Goal: Task Accomplishment & Management: Use online tool/utility

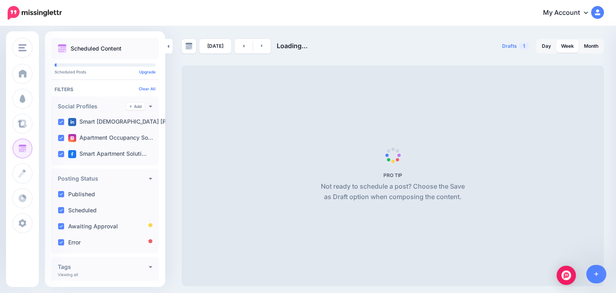
scroll to position [75, 0]
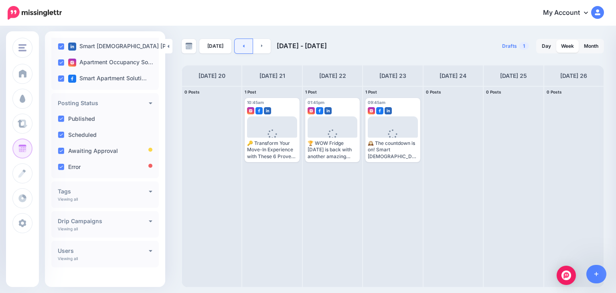
click at [246, 49] on link at bounding box center [244, 46] width 18 height 14
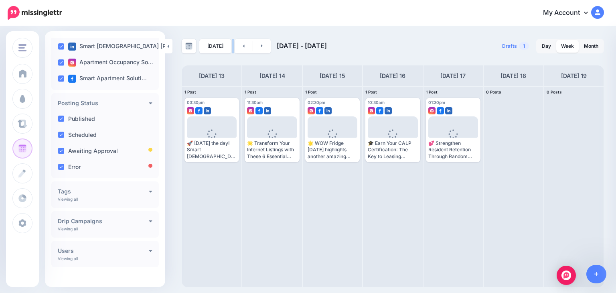
click at [231, 45] on div "[DATE] [DATE] - [DATE]" at bounding box center [287, 46] width 211 height 14
click at [243, 45] on link at bounding box center [244, 46] width 18 height 14
click at [240, 43] on link at bounding box center [244, 46] width 18 height 14
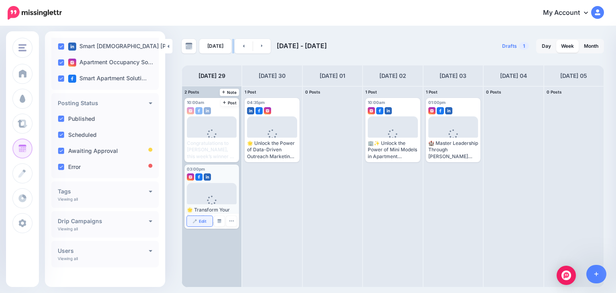
click at [204, 221] on span "Edit" at bounding box center [203, 221] width 8 height 4
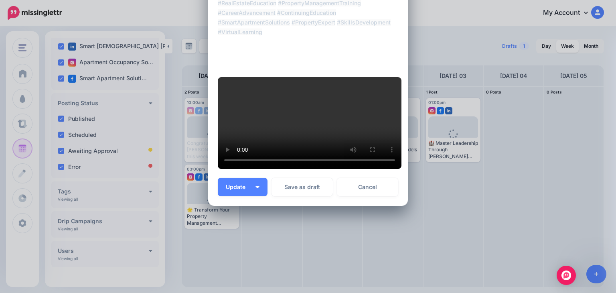
scroll to position [265, 0]
click at [256, 188] on img "button" at bounding box center [258, 187] width 4 height 2
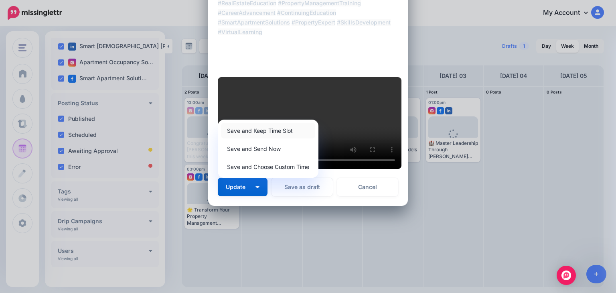
click at [262, 138] on link "Save and Keep Time Slot" at bounding box center [268, 131] width 94 height 16
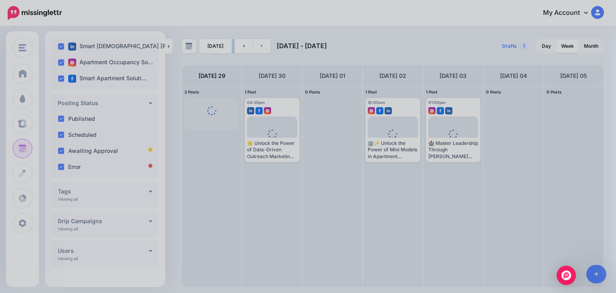
scroll to position [0, 0]
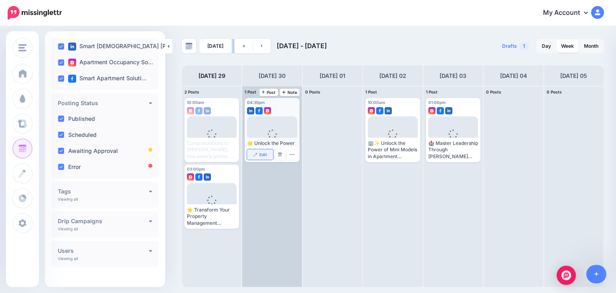
click at [253, 154] on link "Edit" at bounding box center [260, 154] width 26 height 10
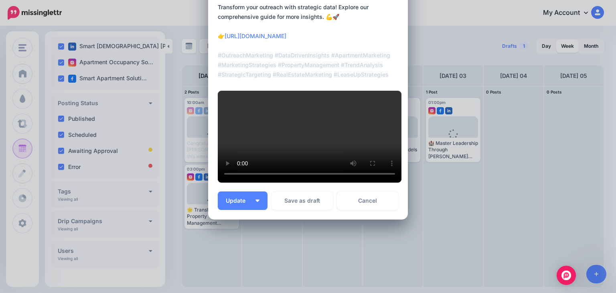
scroll to position [269, 0]
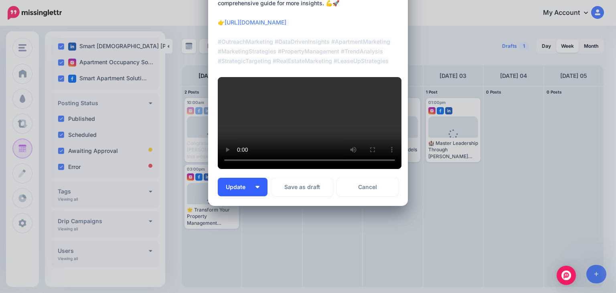
click at [227, 190] on span "Update" at bounding box center [239, 187] width 26 height 6
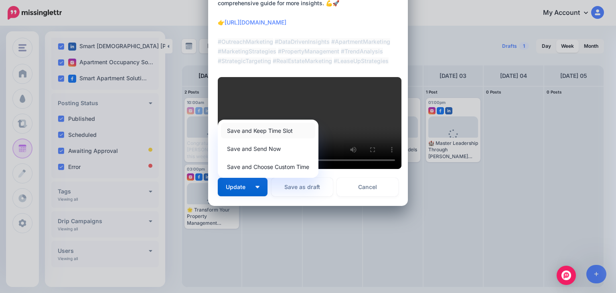
click at [242, 138] on link "Save and Keep Time Slot" at bounding box center [268, 131] width 94 height 16
